Goal: Information Seeking & Learning: Learn about a topic

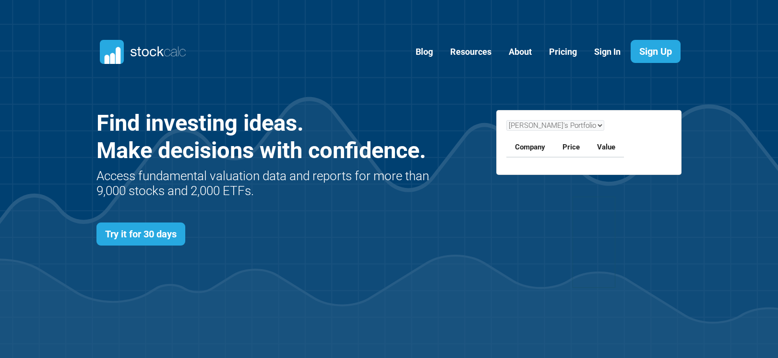
scroll to position [417, 615]
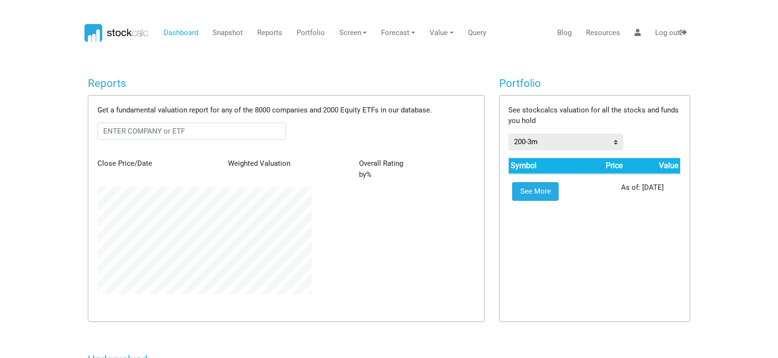
scroll to position [107, 229]
click at [268, 31] on link "Reports" at bounding box center [270, 33] width 32 height 18
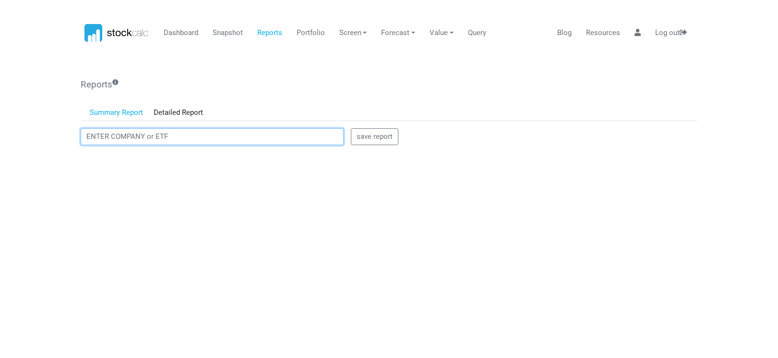
click at [113, 143] on input "text" at bounding box center [212, 136] width 263 height 17
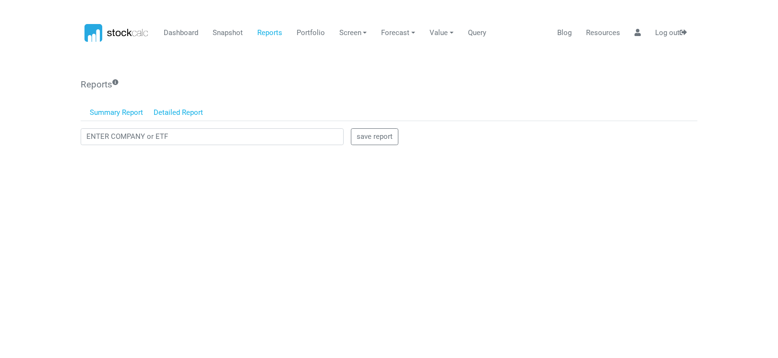
click at [173, 111] on link "Detailed Report" at bounding box center [178, 113] width 61 height 16
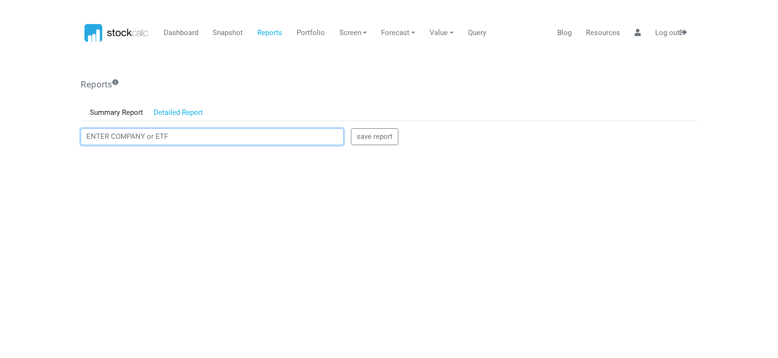
click at [112, 141] on input "text" at bounding box center [212, 136] width 263 height 17
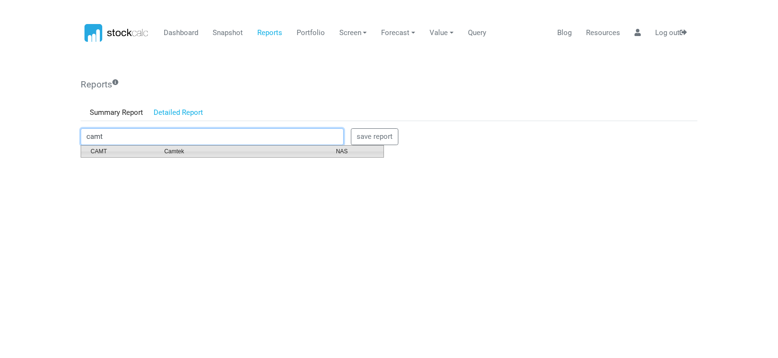
click at [174, 155] on span "Camtek" at bounding box center [243, 151] width 172 height 9
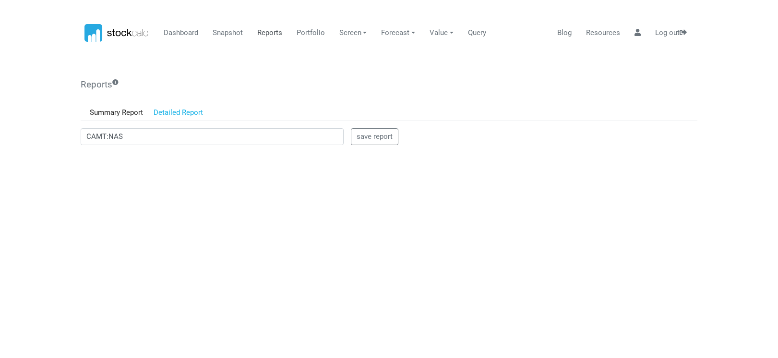
click at [266, 32] on link "Reports" at bounding box center [270, 33] width 32 height 18
click at [269, 35] on link "Reports" at bounding box center [270, 33] width 32 height 18
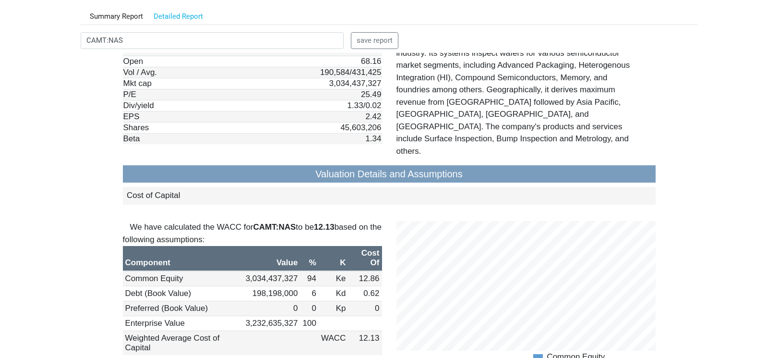
scroll to position [768, 0]
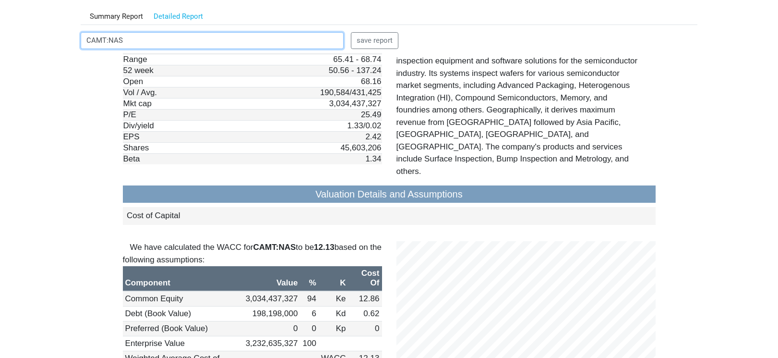
click at [153, 39] on input "CAMT:NAS" at bounding box center [212, 40] width 263 height 17
drag, startPoint x: 153, startPoint y: 39, endPoint x: 19, endPoint y: 28, distance: 134.4
click at [19, 28] on body "Dashboard Snapshot Reports Portfolio Screen Stock Screener Sector ETF Industry …" at bounding box center [389, 83] width 778 height 358
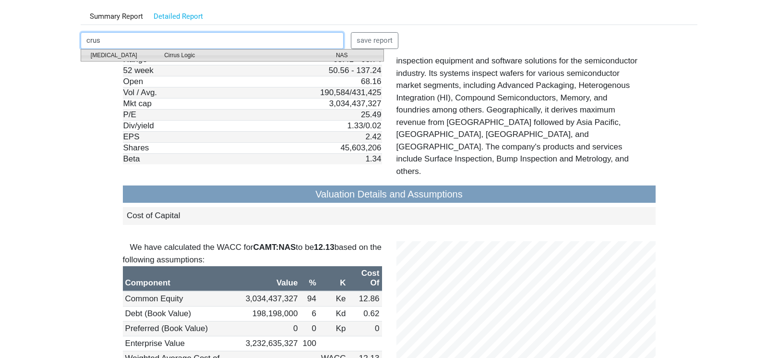
drag, startPoint x: 172, startPoint y: 56, endPoint x: 99, endPoint y: 37, distance: 74.9
click at [172, 56] on span "Cirrus Logic" at bounding box center [243, 55] width 172 height 9
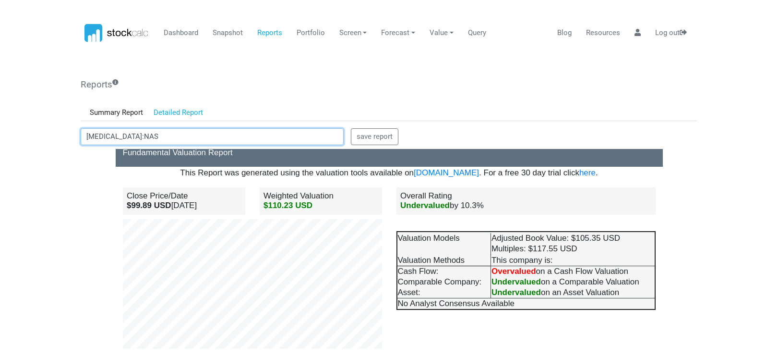
scroll to position [96, 0]
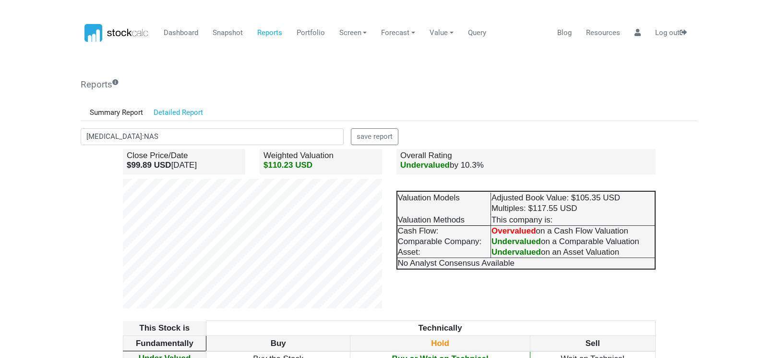
click at [49, 168] on body "Dashboard Snapshot Reports Portfolio Screen Stock Screener Sector ETF Industry …" at bounding box center [389, 179] width 778 height 358
click at [46, 225] on body "Dashboard Snapshot Reports Portfolio Screen Stock Screener Sector ETF Industry …" at bounding box center [389, 179] width 778 height 358
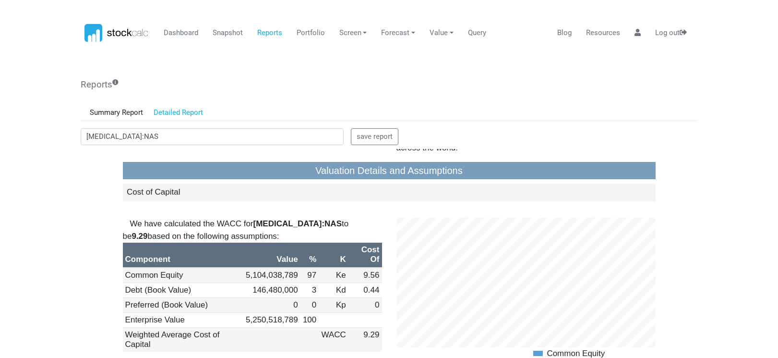
scroll to position [960, 0]
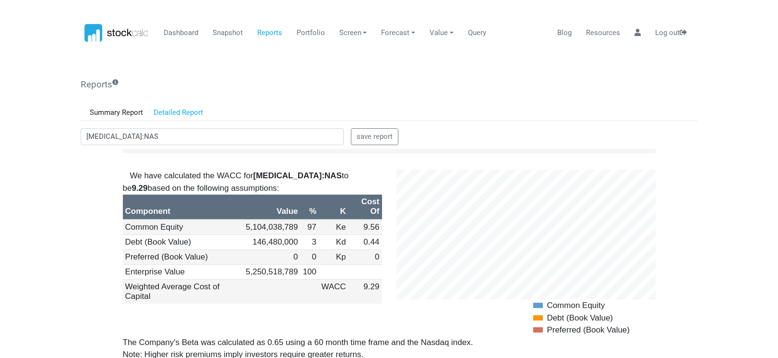
drag, startPoint x: 156, startPoint y: 319, endPoint x: 86, endPoint y: 156, distance: 177.3
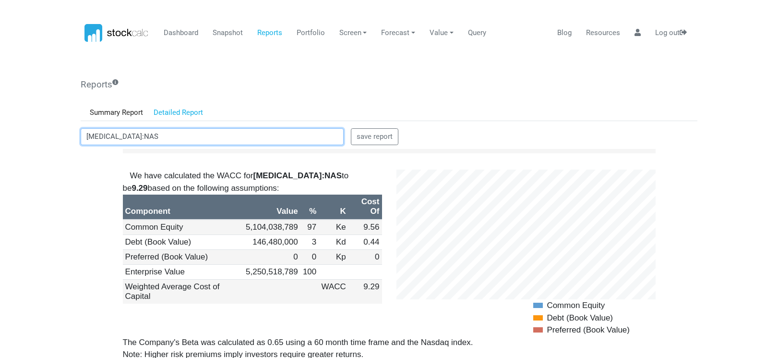
drag, startPoint x: 129, startPoint y: 138, endPoint x: 9, endPoint y: 126, distance: 120.6
click at [9, 126] on body "Dashboard Snapshot Reports Portfolio Screen Stock Screener Sector ETF Industry …" at bounding box center [389, 179] width 778 height 358
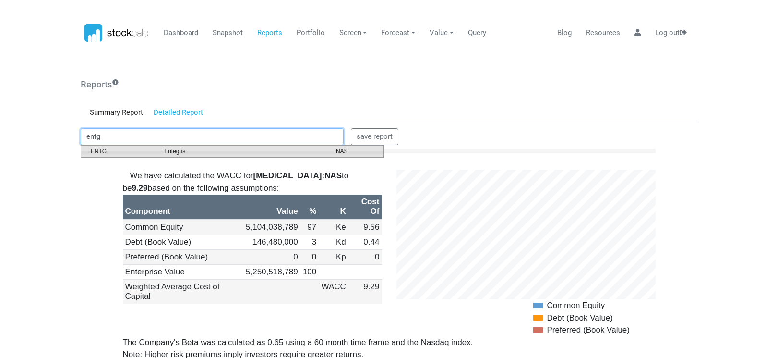
drag, startPoint x: 99, startPoint y: 150, endPoint x: 19, endPoint y: 0, distance: 170.1
click at [99, 150] on span "ENTG" at bounding box center [120, 151] width 73 height 9
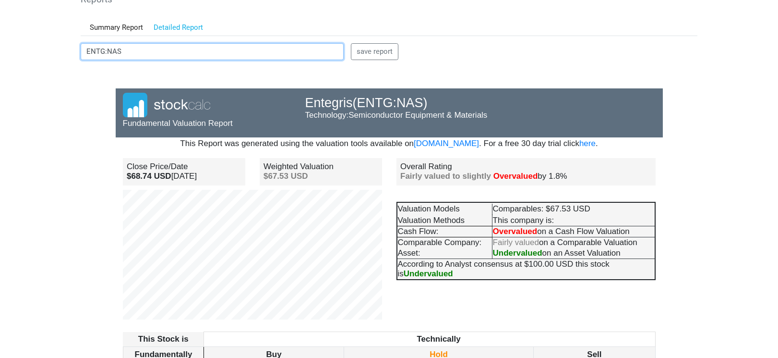
scroll to position [96, 0]
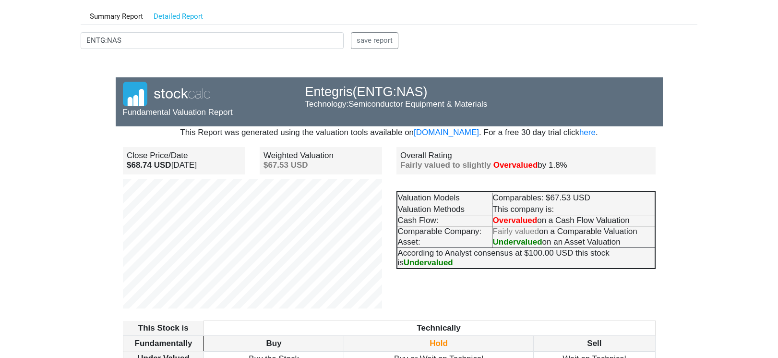
drag, startPoint x: 81, startPoint y: 252, endPoint x: 89, endPoint y: 251, distance: 8.3
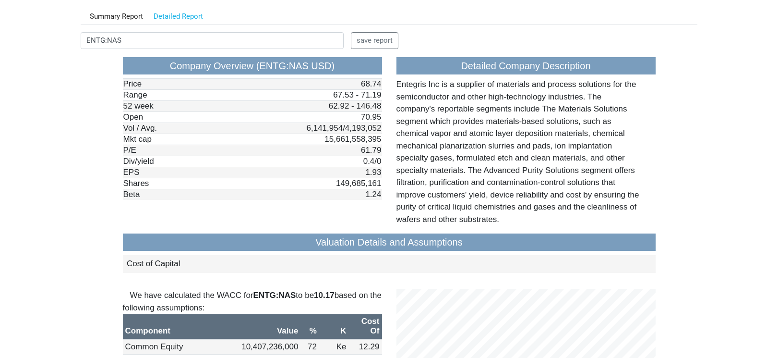
scroll to position [768, 0]
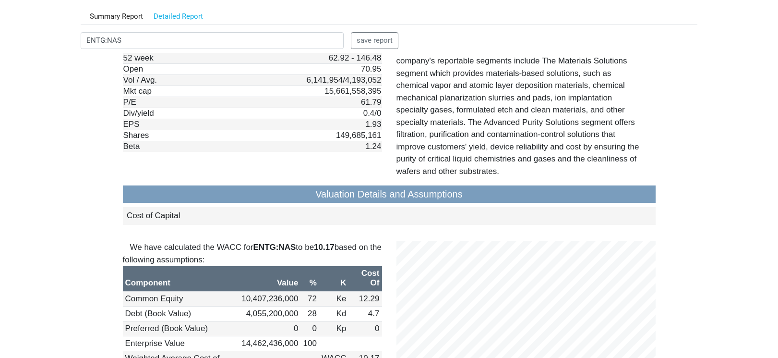
drag, startPoint x: 135, startPoint y: 30, endPoint x: 134, endPoint y: 35, distance: 5.5
click at [135, 30] on div "Reports Summary Report Detailed Report save report ENTG:NAS save report" at bounding box center [389, 228] width 617 height 490
drag, startPoint x: 133, startPoint y: 38, endPoint x: 73, endPoint y: 43, distance: 60.7
click at [73, 43] on body "Dashboard Snapshot Reports Portfolio Screen Stock Screener Sector ETF Industry …" at bounding box center [389, 83] width 778 height 358
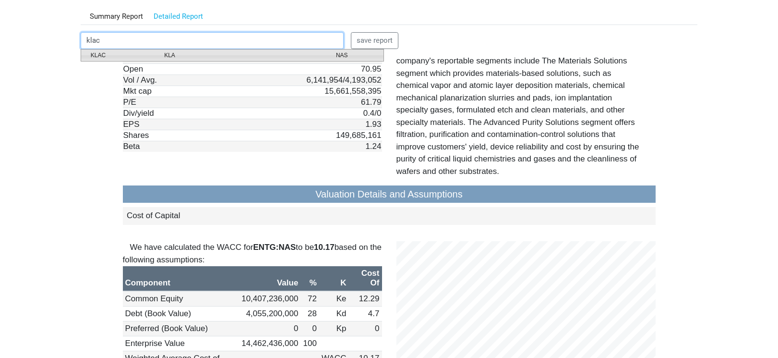
click at [99, 54] on span "KLAC" at bounding box center [120, 55] width 73 height 9
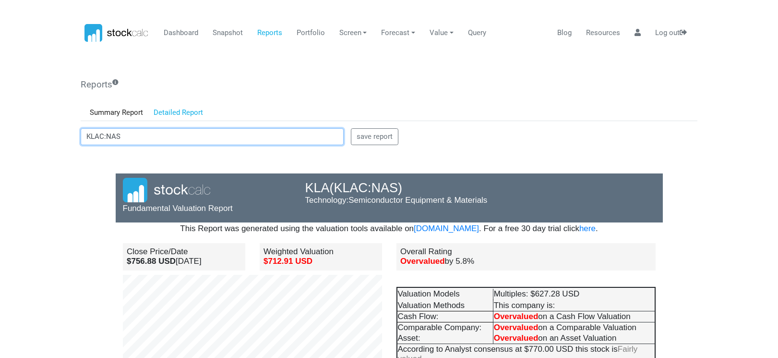
scroll to position [84, 182]
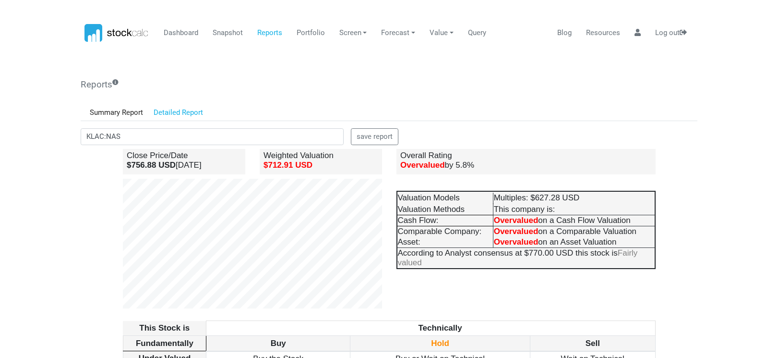
drag, startPoint x: 44, startPoint y: 215, endPoint x: 5, endPoint y: 83, distance: 138.0
click at [44, 215] on body "Dashboard Snapshot Reports Portfolio Screen Stock Screener Sector ETF Industry …" at bounding box center [389, 179] width 778 height 358
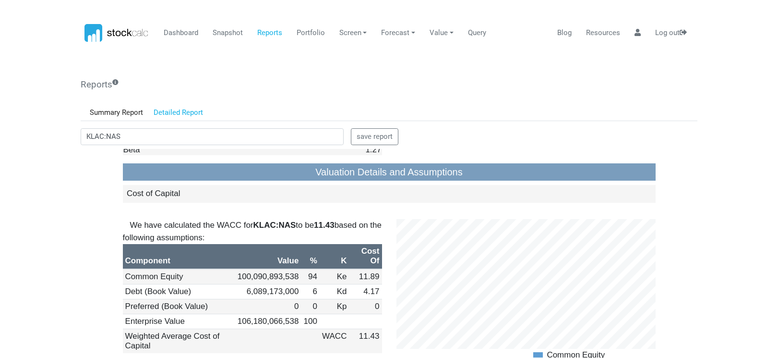
scroll to position [864, 0]
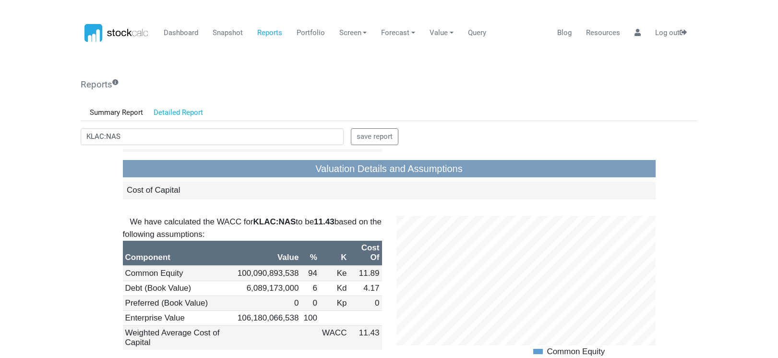
click at [56, 276] on body "Dashboard Snapshot Reports Portfolio Screen Stock Screener Sector ETF Industry …" at bounding box center [389, 179] width 778 height 358
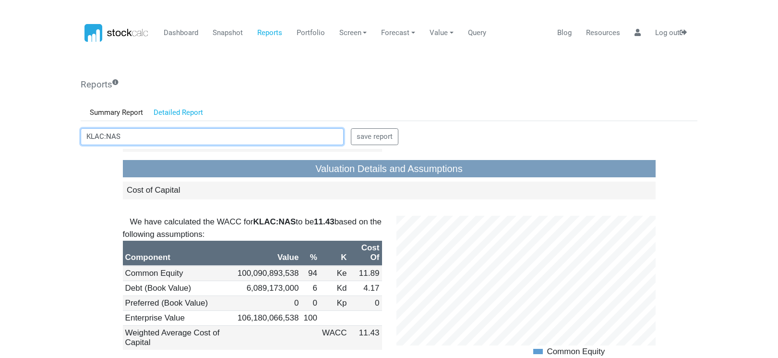
drag, startPoint x: 141, startPoint y: 142, endPoint x: 30, endPoint y: 142, distance: 110.9
click at [30, 142] on body "Dashboard Snapshot Reports Portfolio Screen Stock Screener Sector ETF Industry …" at bounding box center [389, 179] width 778 height 358
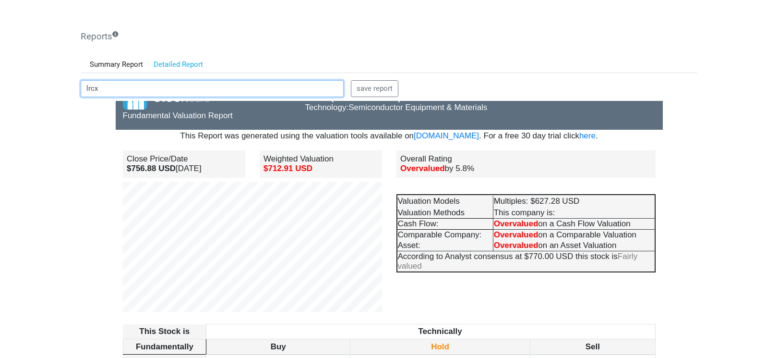
scroll to position [0, 0]
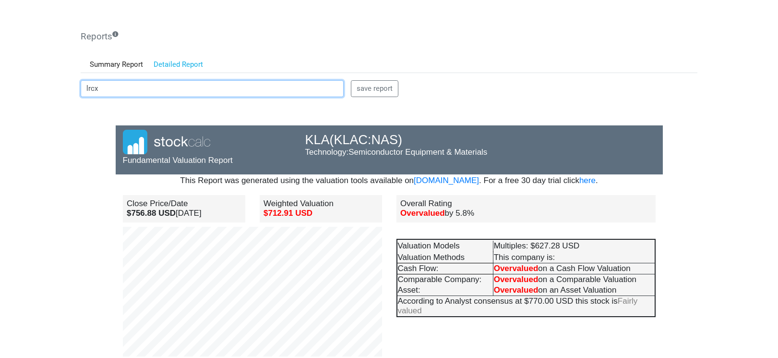
drag, startPoint x: 101, startPoint y: 90, endPoint x: 56, endPoint y: 83, distance: 45.6
click at [56, 83] on body "Dashboard Snapshot Reports Portfolio Screen Stock Screener Sector ETF Industry …" at bounding box center [389, 131] width 778 height 358
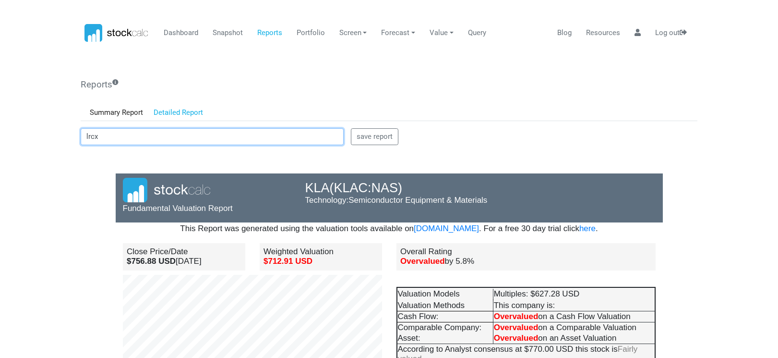
click at [115, 138] on input "lrcx" at bounding box center [212, 136] width 263 height 17
click at [99, 138] on input "lrcx" at bounding box center [212, 136] width 263 height 17
type input "l"
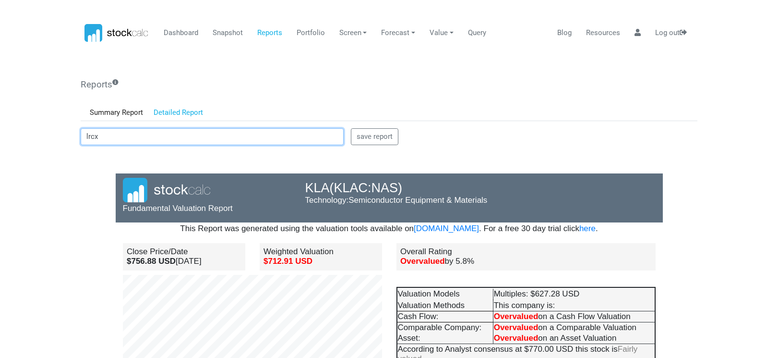
click at [108, 140] on input "lrcx" at bounding box center [212, 136] width 263 height 17
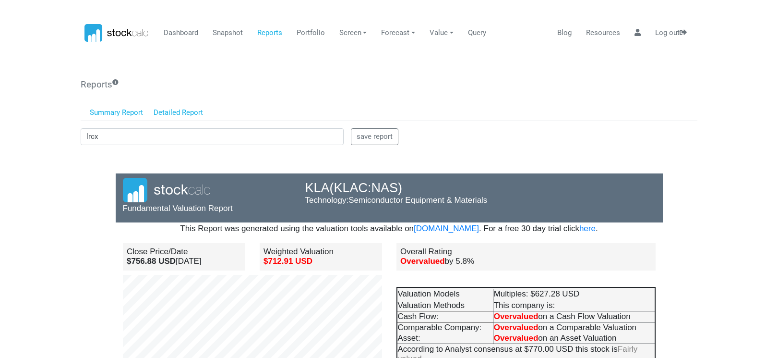
click at [114, 109] on link "Summary Report" at bounding box center [117, 113] width 64 height 16
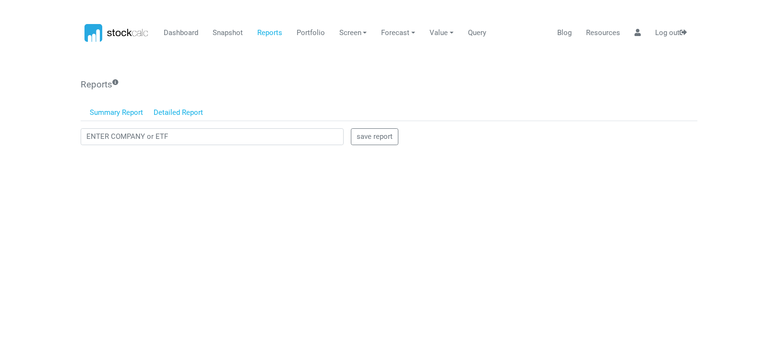
click at [169, 116] on link "Detailed Report" at bounding box center [178, 113] width 61 height 16
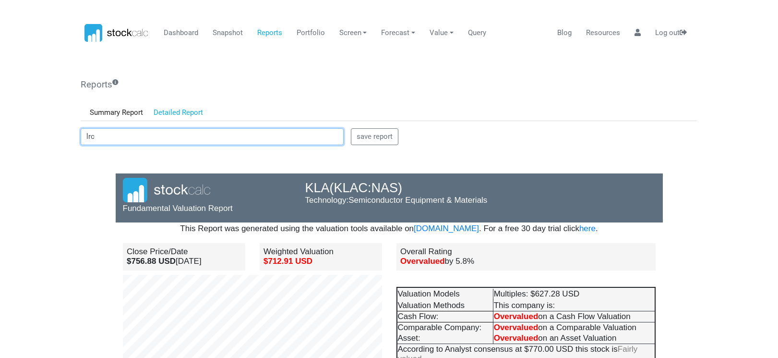
type input "lrcx"
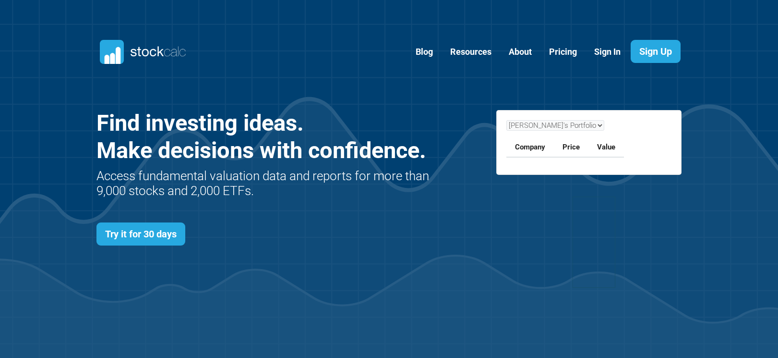
scroll to position [417, 615]
